Goal: Check status: Check status

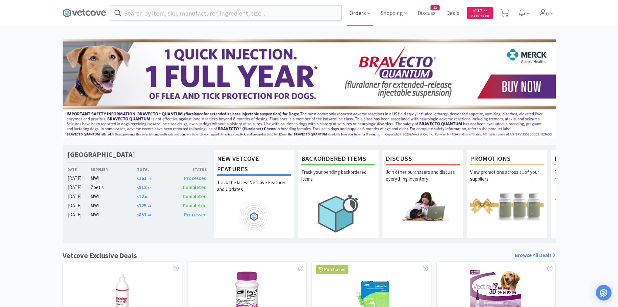
click at [370, 12] on icon at bounding box center [368, 13] width 3 height 6
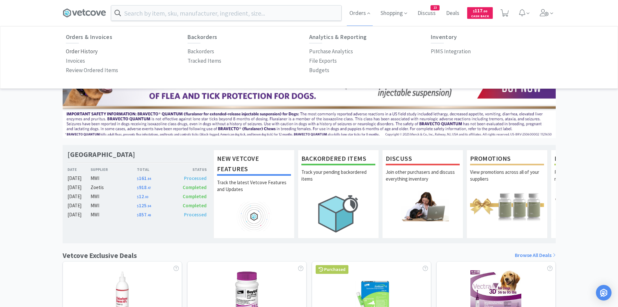
click at [78, 52] on p "Order History" at bounding box center [82, 51] width 32 height 9
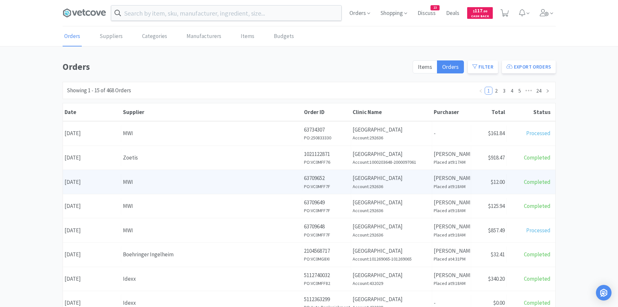
click at [162, 182] on div "MWI" at bounding box center [211, 181] width 177 height 9
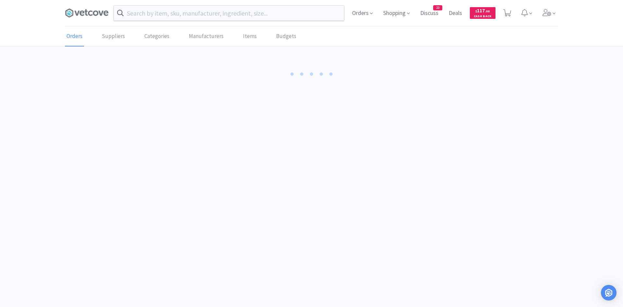
click at [162, 182] on body "Orders Shopping Discuss Discuss 23 Deals Deals $ 117 . 00 Cash Back Orders Supp…" at bounding box center [311, 153] width 623 height 307
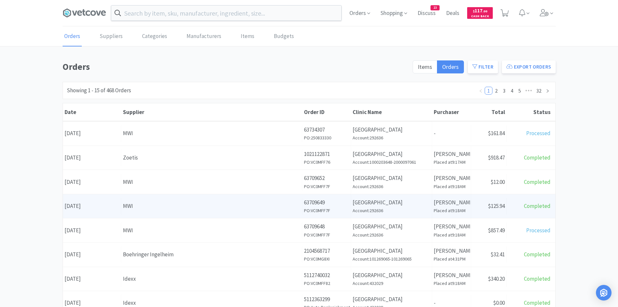
click at [180, 210] on div "MWI" at bounding box center [211, 205] width 177 height 9
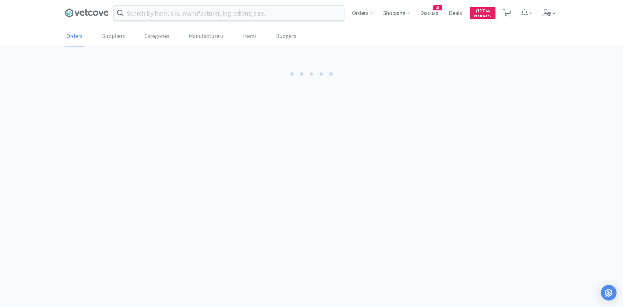
click at [180, 210] on body "Orders Shopping Discuss Discuss 23 Deals Deals $ 117 . 00 Cash Back Orders Supp…" at bounding box center [311, 153] width 623 height 307
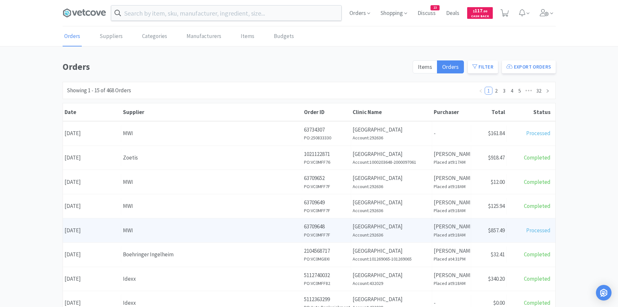
click at [146, 237] on div "Supplier MWI" at bounding box center [211, 230] width 181 height 17
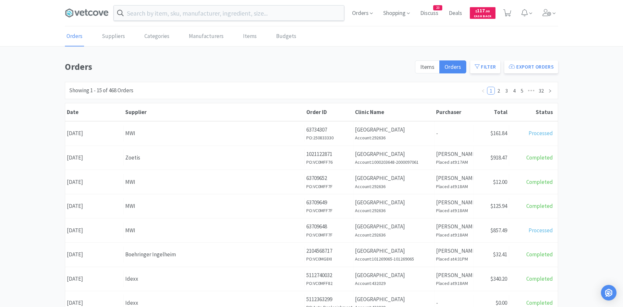
click at [146, 237] on body "Orders Shopping Discuss Discuss 23 Deals Deals $ 117 . 00 Cash Back Orders Supp…" at bounding box center [311, 153] width 623 height 307
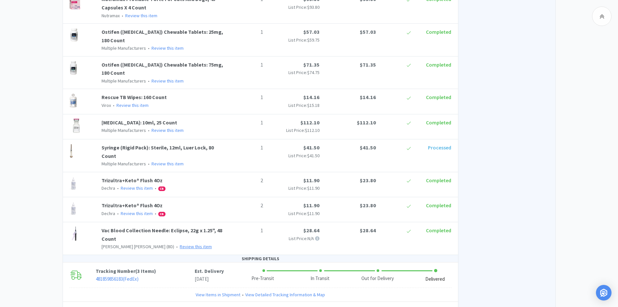
scroll to position [487, 0]
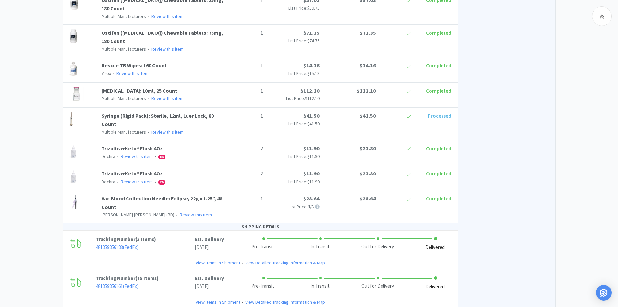
click at [206, 211] on p "[PERSON_NAME] [PERSON_NAME] (BD) • Review this item" at bounding box center [164, 214] width 124 height 7
click at [199, 198] on link "Vac Blood Collection Needle: Eclipse, 22g x 1.25", 48 Count" at bounding box center [162, 202] width 121 height 15
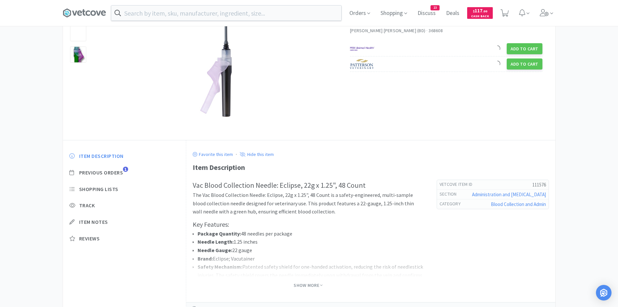
scroll to position [65, 0]
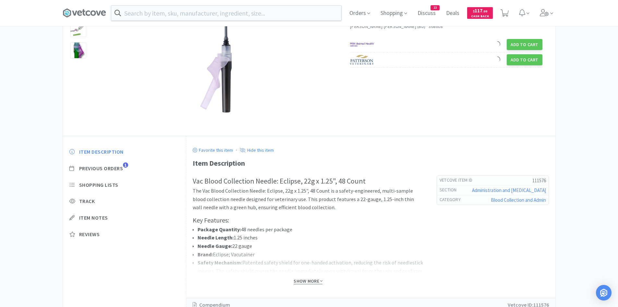
click at [302, 280] on span "Show More" at bounding box center [308, 281] width 29 height 6
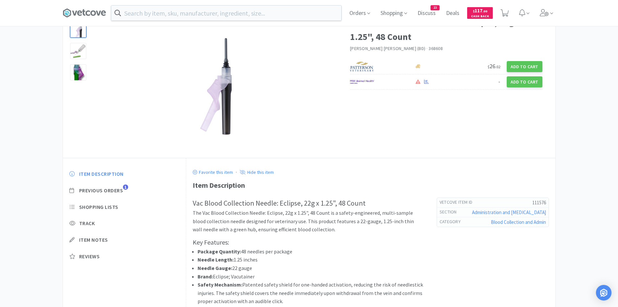
scroll to position [0, 0]
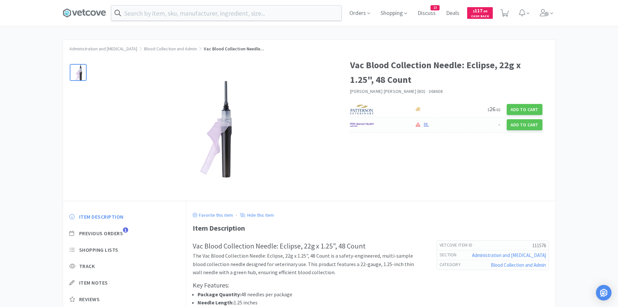
click at [373, 125] on img at bounding box center [362, 125] width 24 height 10
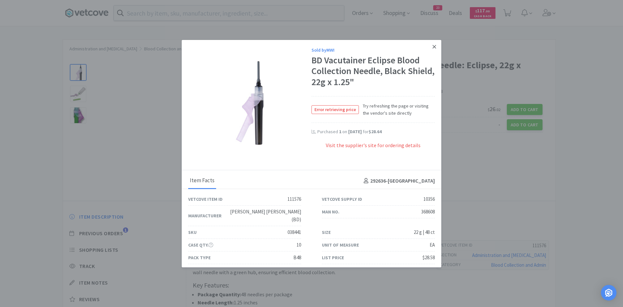
click at [432, 47] on icon at bounding box center [434, 47] width 4 height 6
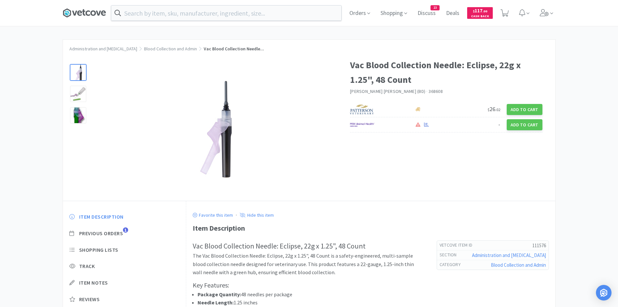
click at [91, 16] on icon at bounding box center [84, 13] width 43 height 10
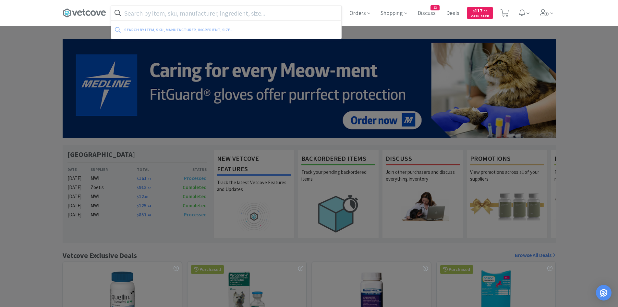
click at [179, 17] on input "text" at bounding box center [226, 13] width 230 height 15
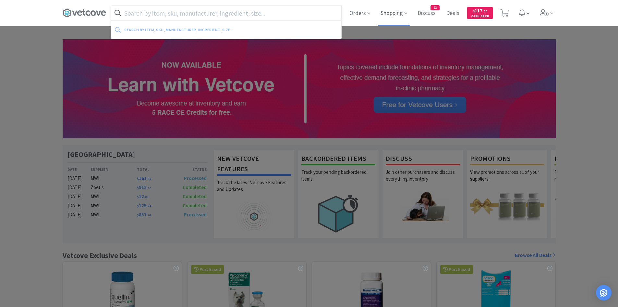
click at [397, 14] on span "Shopping" at bounding box center [394, 13] width 32 height 26
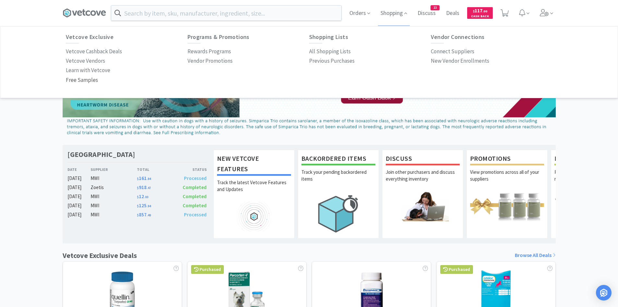
click at [76, 81] on p "Free Samples" at bounding box center [82, 80] width 32 height 9
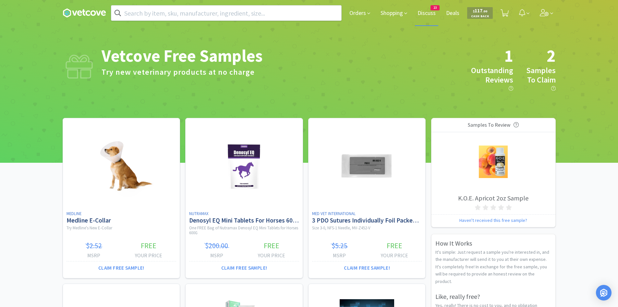
click at [433, 15] on span "Discuss" at bounding box center [426, 13] width 23 height 26
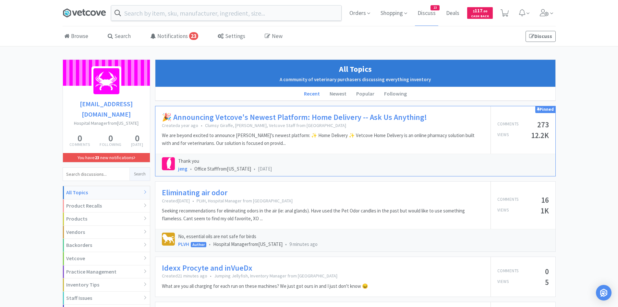
click at [87, 14] on icon at bounding box center [84, 13] width 43 height 10
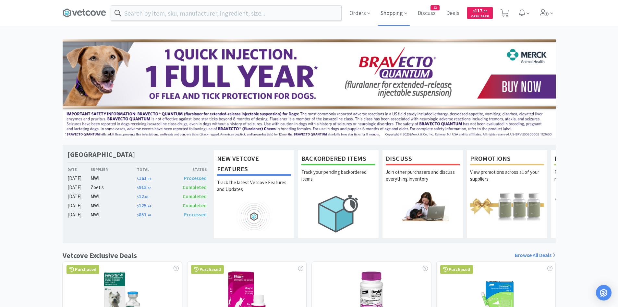
click at [391, 11] on span "Shopping" at bounding box center [394, 13] width 32 height 26
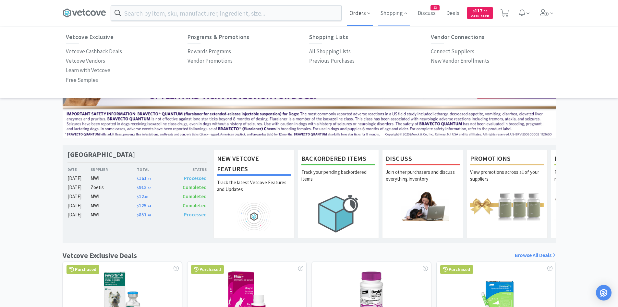
click at [369, 13] on icon at bounding box center [368, 13] width 3 height 6
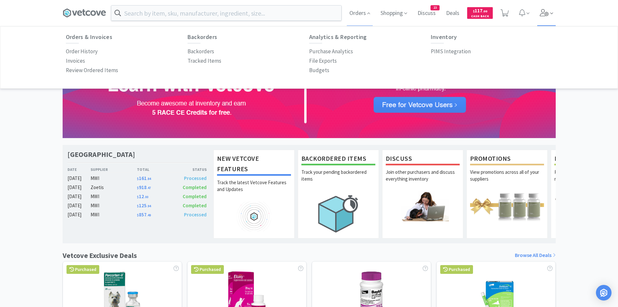
click at [545, 14] on icon at bounding box center [544, 12] width 9 height 7
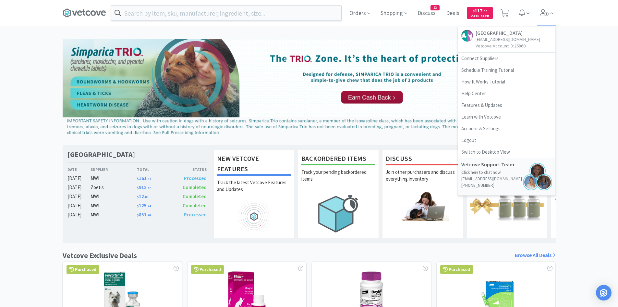
click at [600, 91] on div "[GEOGRAPHIC_DATA] Westland Date Supplier Total Status [DATE] MWI $ 161 . 84 Pro…" at bounding box center [309, 286] width 618 height 494
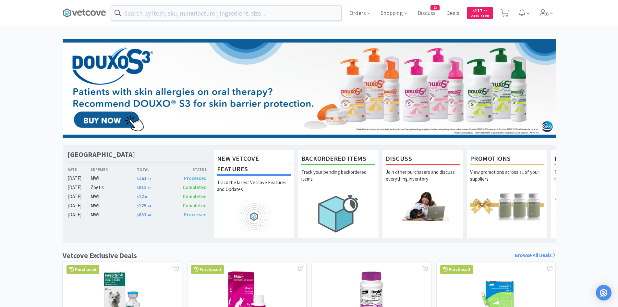
click at [97, 177] on div "MWI" at bounding box center [114, 178] width 46 height 8
